Goal: Find specific page/section: Find specific page/section

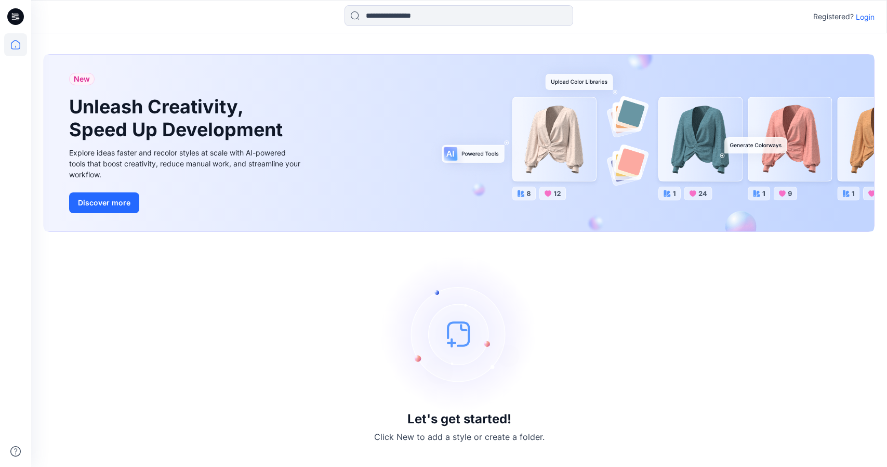
click at [861, 22] on div "Registered? Login" at bounding box center [458, 16] width 855 height 23
click at [861, 18] on p "Login" at bounding box center [865, 16] width 19 height 11
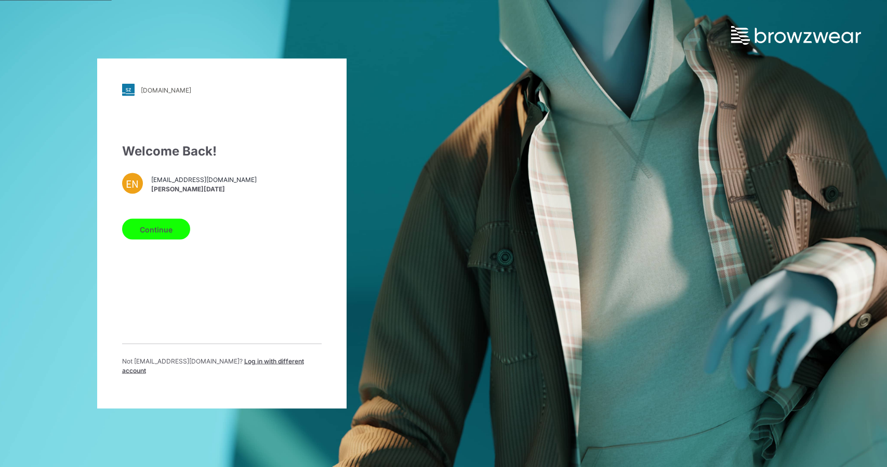
click at [171, 235] on button "Continue" at bounding box center [156, 229] width 68 height 21
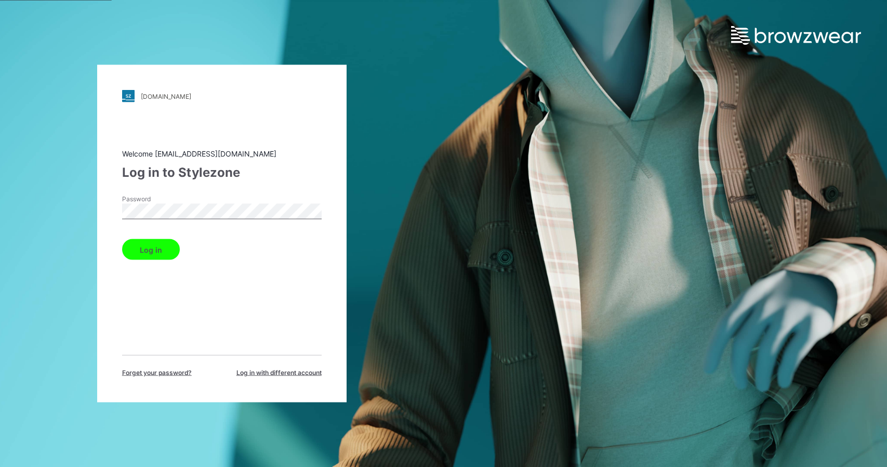
click at [122, 239] on button "Log in" at bounding box center [151, 249] width 58 height 21
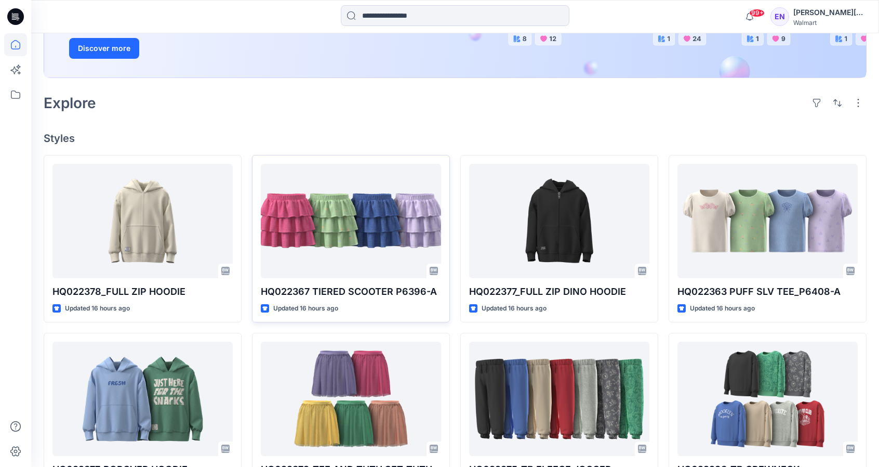
scroll to position [190, 0]
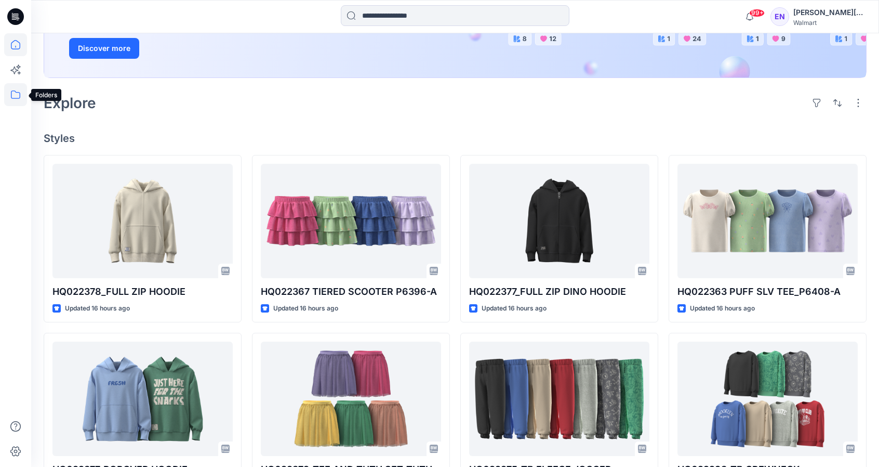
click at [20, 90] on icon at bounding box center [15, 94] width 23 height 23
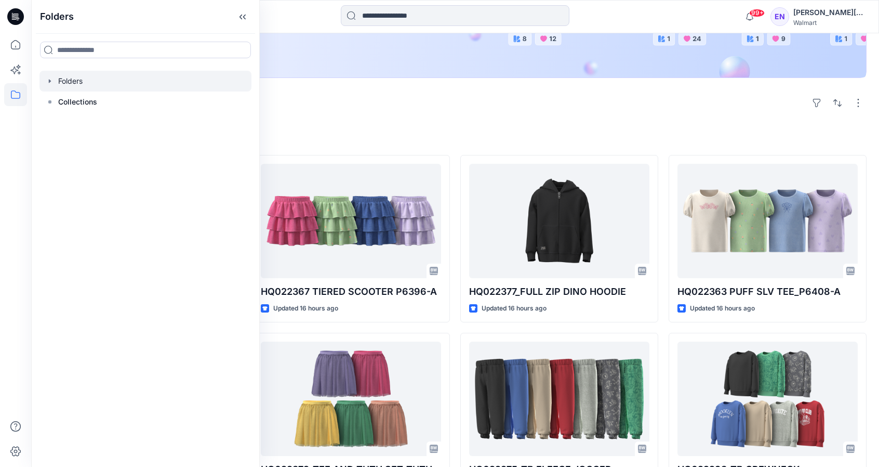
click at [86, 78] on div at bounding box center [145, 81] width 212 height 21
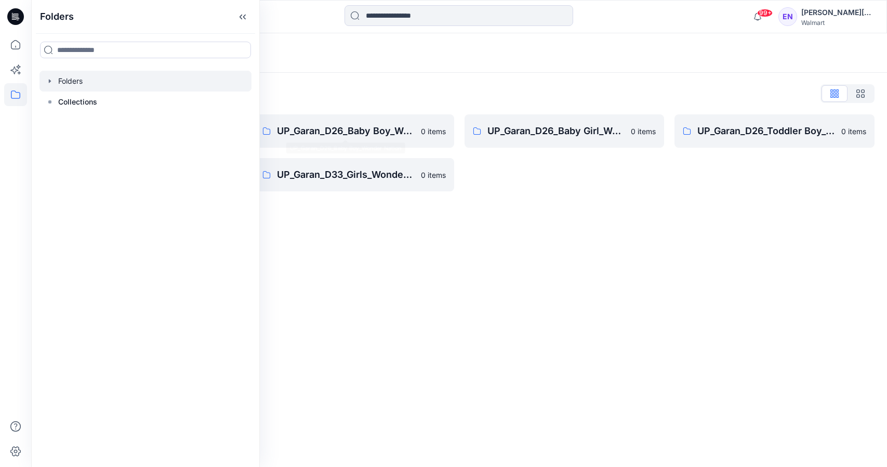
click at [381, 81] on div "Folders List UP_Garan [PERSON_NAME] 0 items UP_Garan_D26_Toddler Girl_Wonder_Na…" at bounding box center [459, 138] width 856 height 131
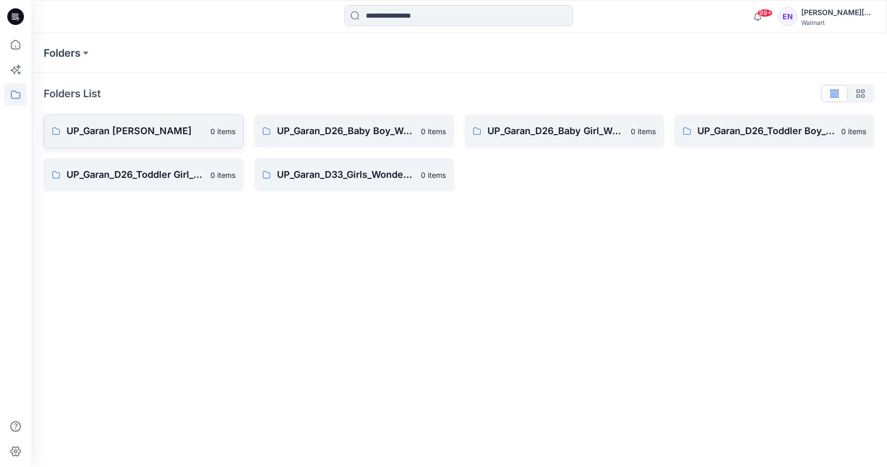
click at [163, 136] on p "UP_Garan [PERSON_NAME]" at bounding box center [136, 131] width 138 height 15
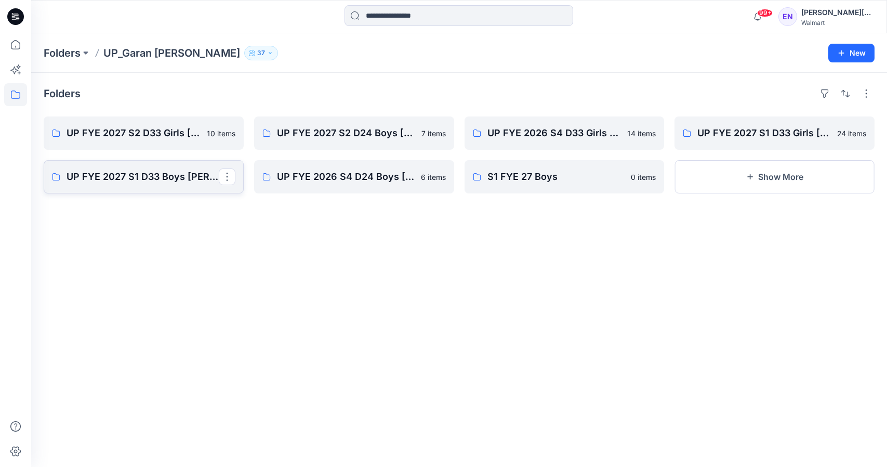
click at [194, 177] on p "UP FYE 2027 S1 D33 Boys [PERSON_NAME]" at bounding box center [143, 176] width 152 height 15
